Goal: Task Accomplishment & Management: Manage account settings

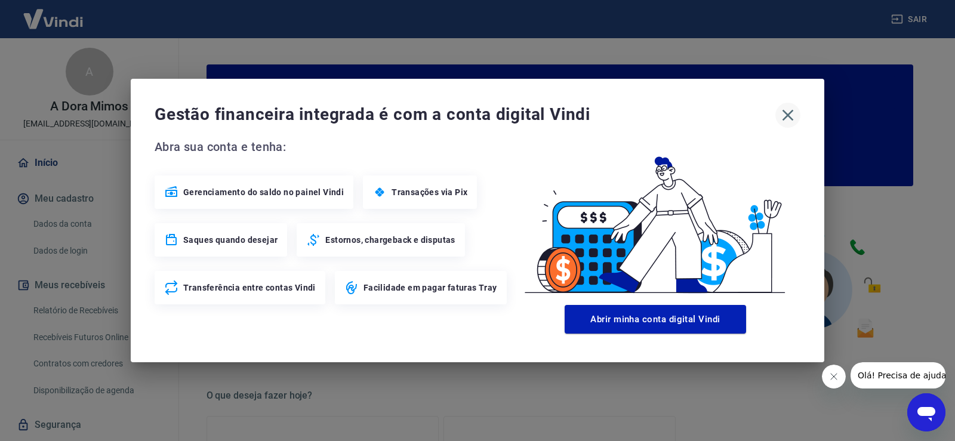
click at [788, 114] on icon "button" at bounding box center [787, 115] width 19 height 19
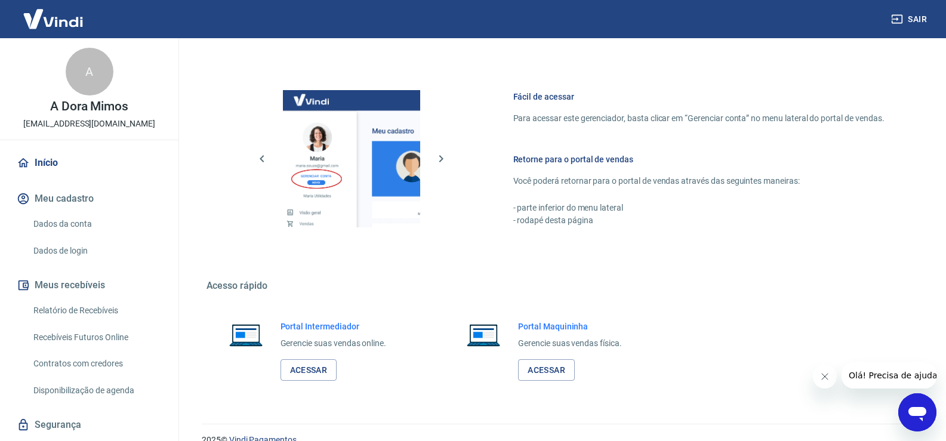
scroll to position [613, 0]
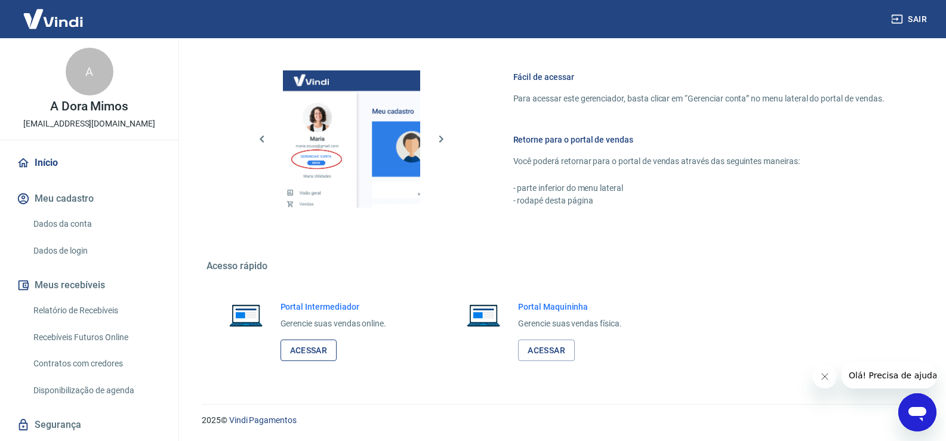
click at [313, 350] on link "Acessar" at bounding box center [308, 351] width 57 height 22
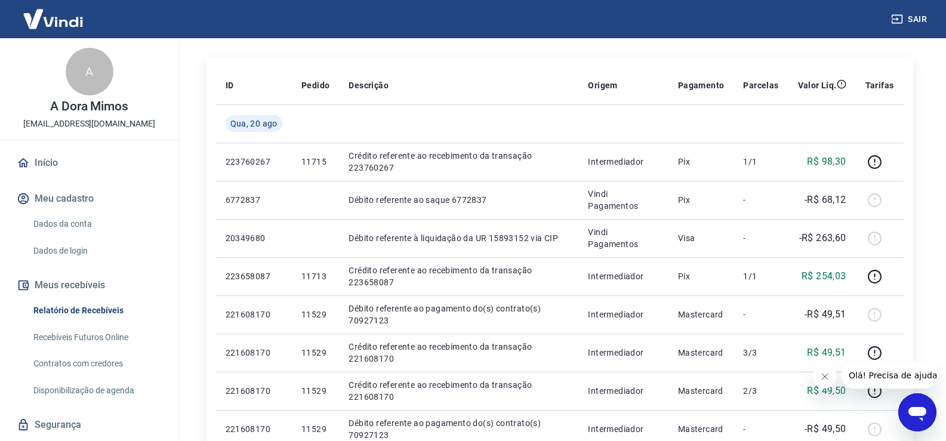
scroll to position [136, 0]
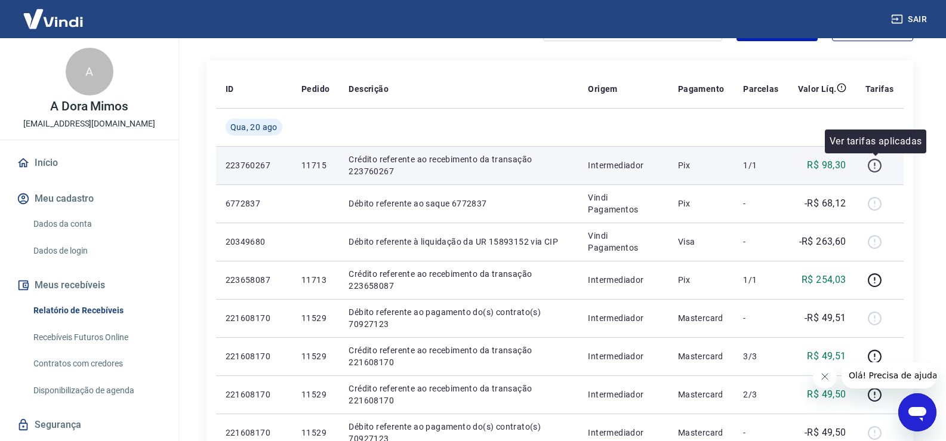
click at [879, 163] on icon "button" at bounding box center [874, 165] width 15 height 15
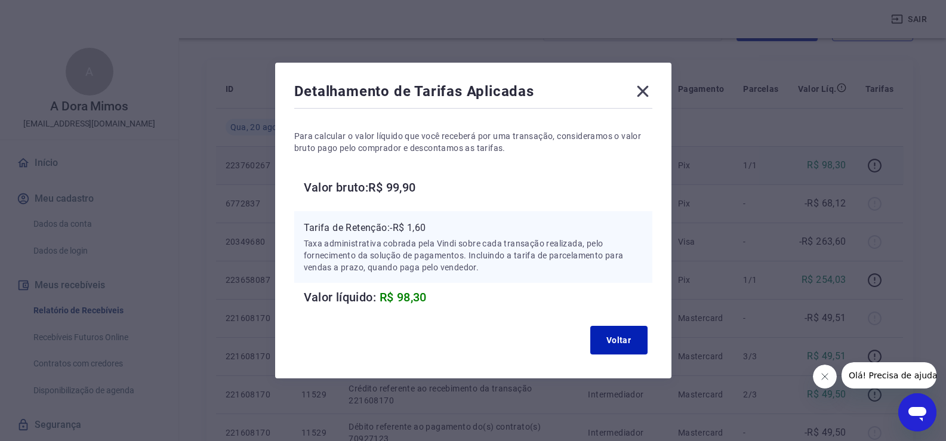
click at [645, 90] on icon at bounding box center [642, 91] width 11 height 11
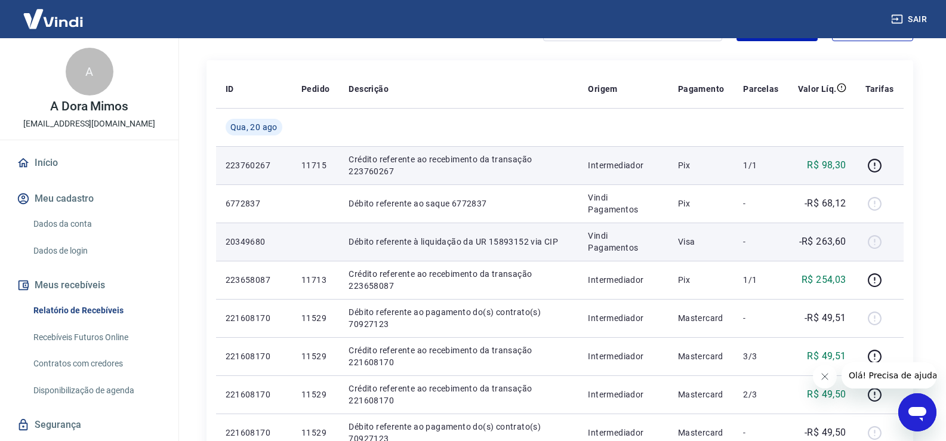
click at [877, 240] on div at bounding box center [879, 241] width 29 height 19
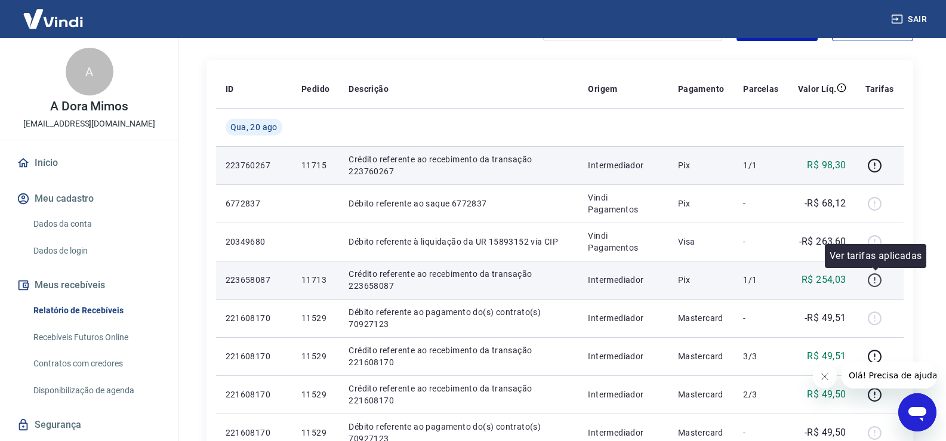
click at [877, 280] on icon "button" at bounding box center [874, 280] width 15 height 15
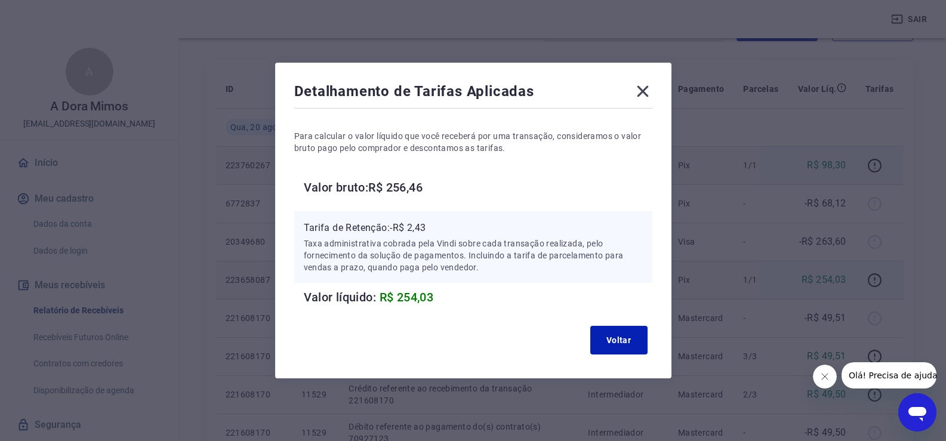
click at [650, 92] on icon at bounding box center [642, 91] width 19 height 19
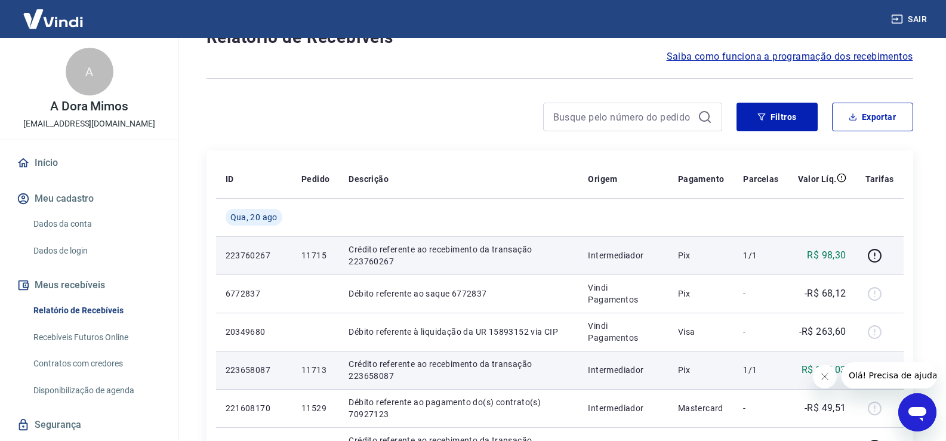
scroll to position [0, 0]
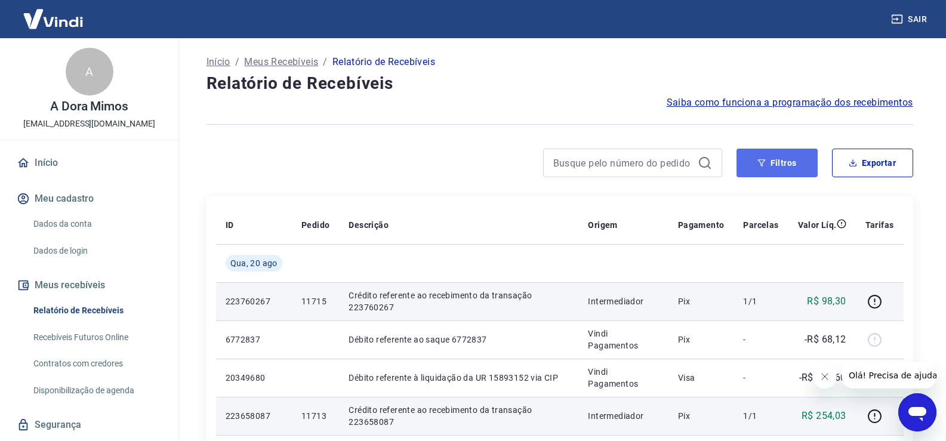
click at [776, 165] on button "Filtros" at bounding box center [776, 163] width 81 height 29
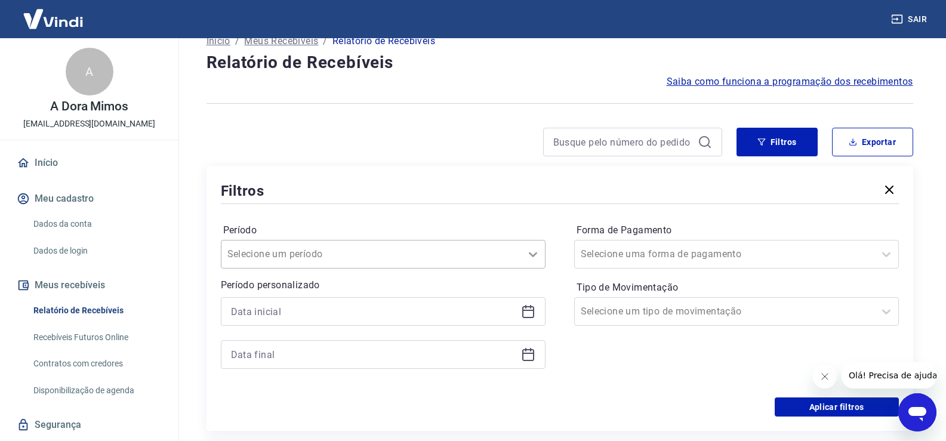
click at [532, 269] on div "Selecione um período" at bounding box center [383, 254] width 325 height 29
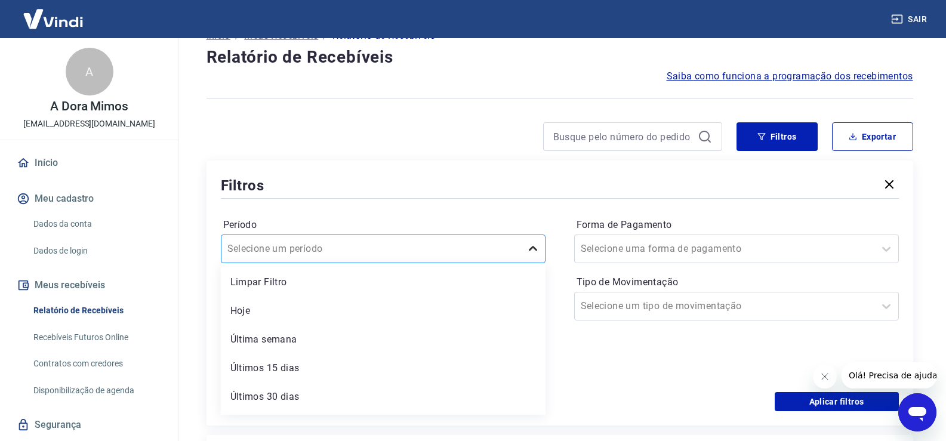
scroll to position [27, 0]
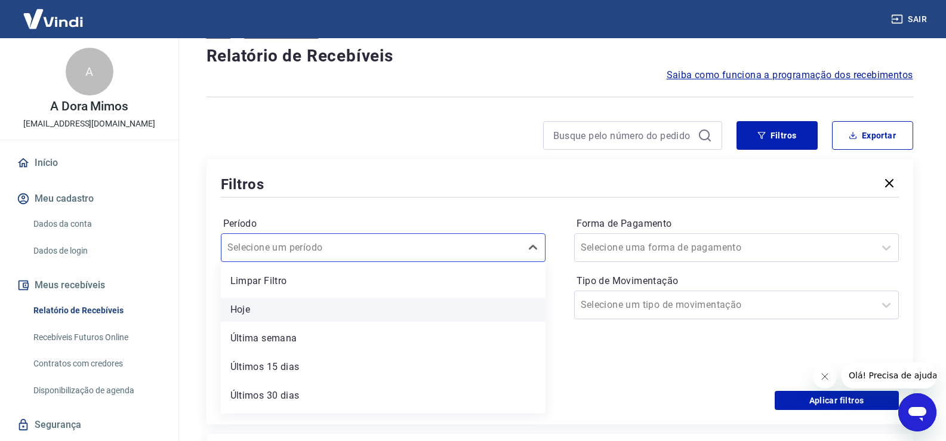
click at [243, 306] on div "Hoje" at bounding box center [383, 310] width 325 height 24
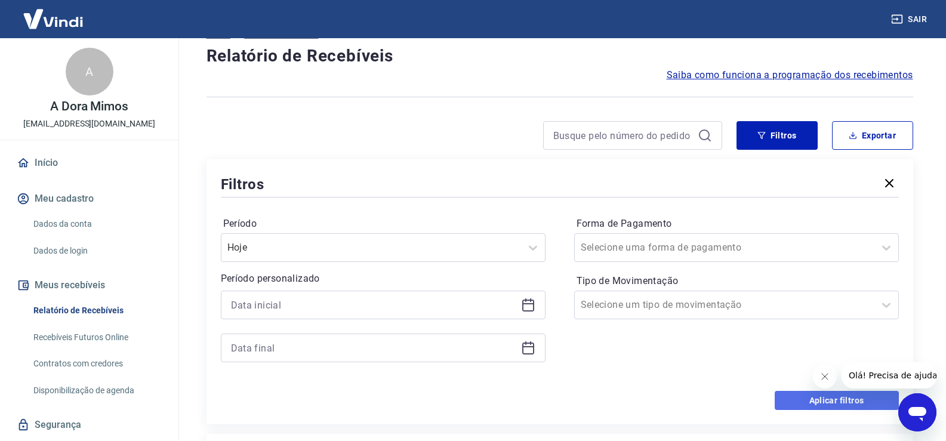
click at [821, 401] on button "Aplicar filtros" at bounding box center [837, 400] width 124 height 19
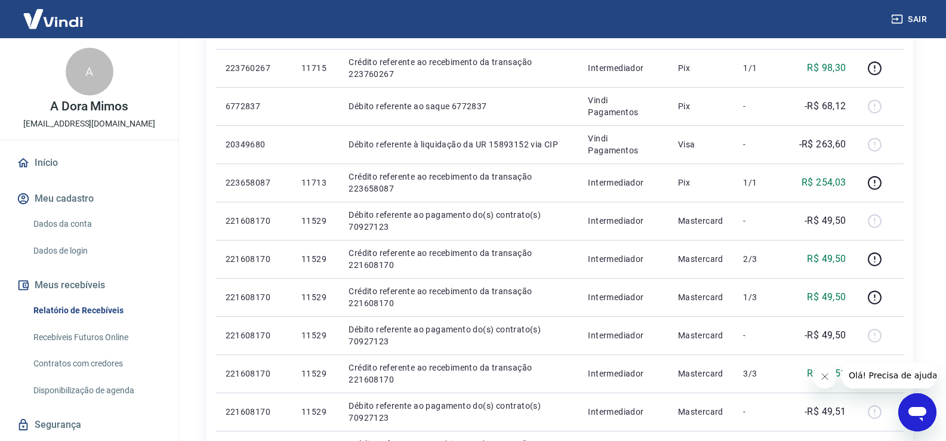
scroll to position [223, 0]
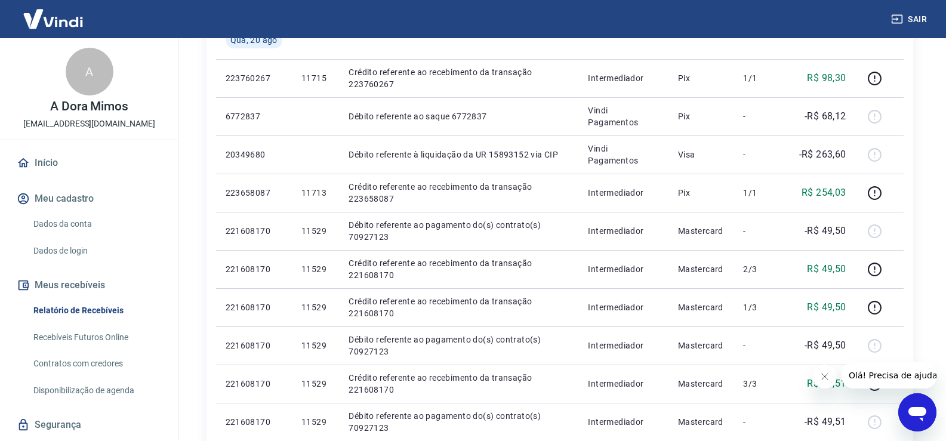
click at [94, 338] on link "Recebíveis Futuros Online" at bounding box center [96, 337] width 135 height 24
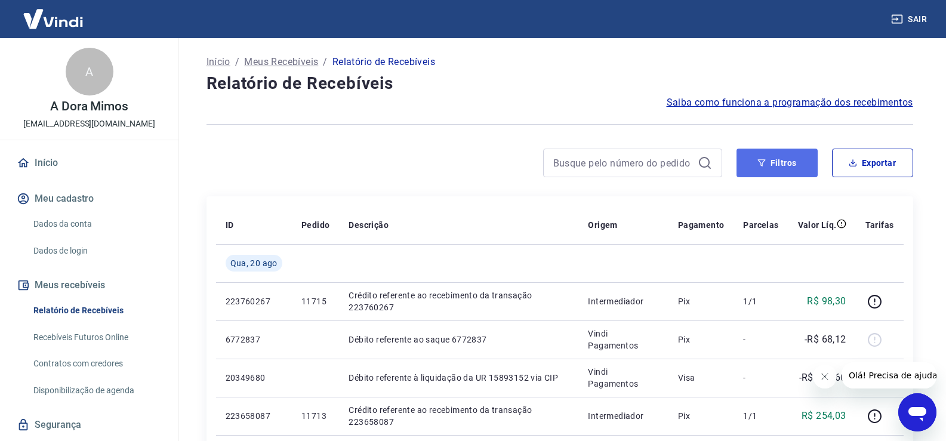
click at [770, 159] on button "Filtros" at bounding box center [776, 163] width 81 height 29
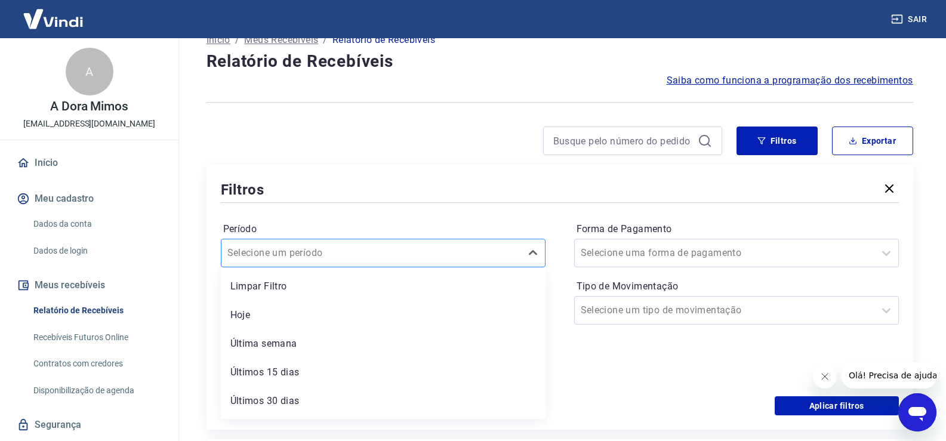
click at [326, 267] on div "option Limpar Filtro focused, 1 of 7. 7 results available. Use Up and Down to c…" at bounding box center [383, 253] width 325 height 29
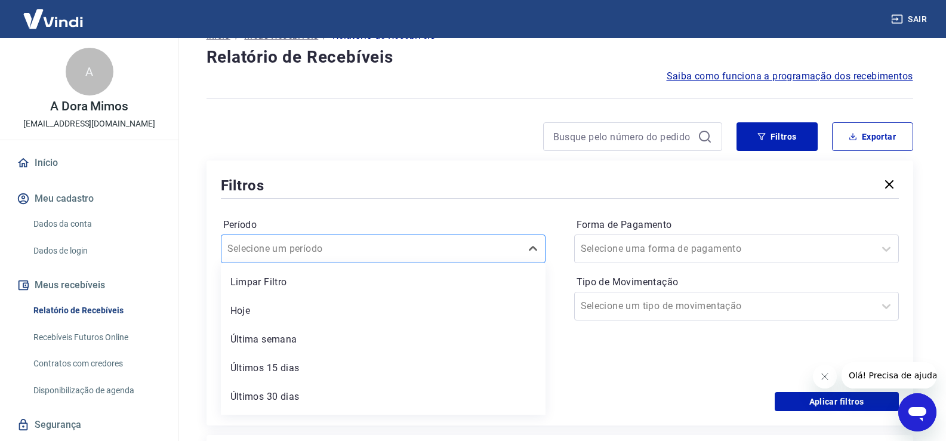
scroll to position [27, 0]
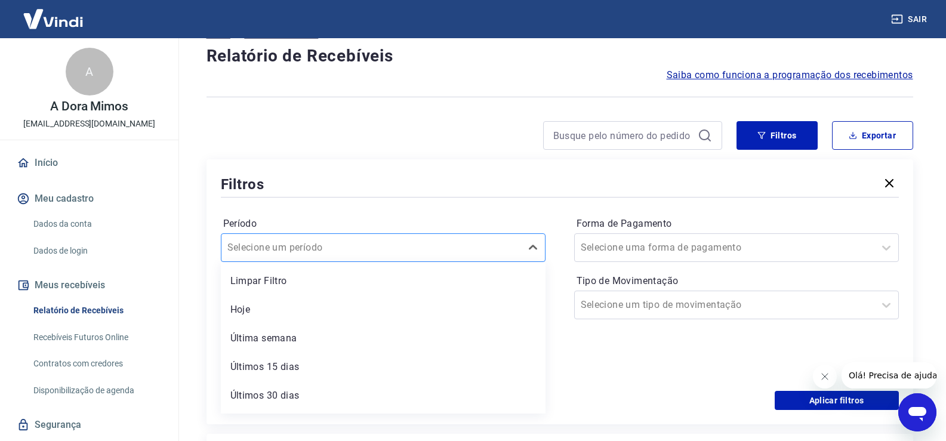
click at [298, 248] on input "Período" at bounding box center [287, 247] width 121 height 14
